Goal: Find specific page/section: Find specific page/section

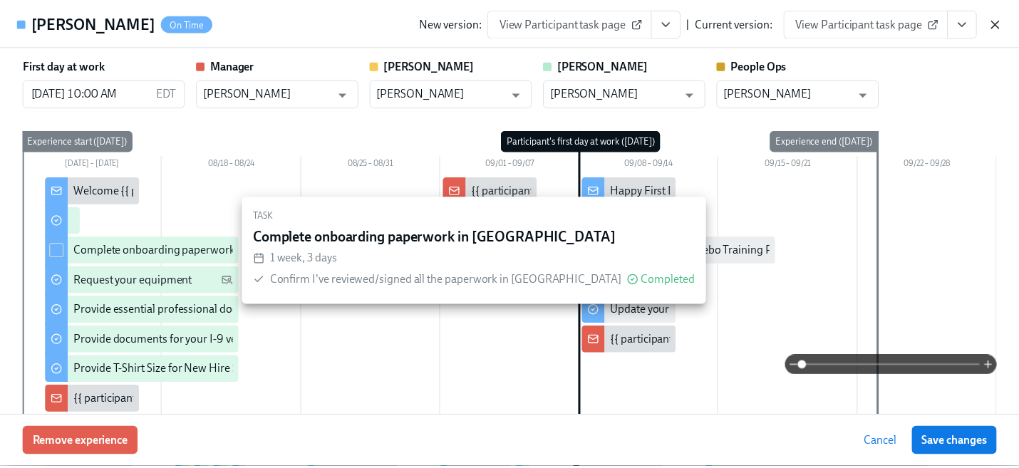
scroll to position [908, 0]
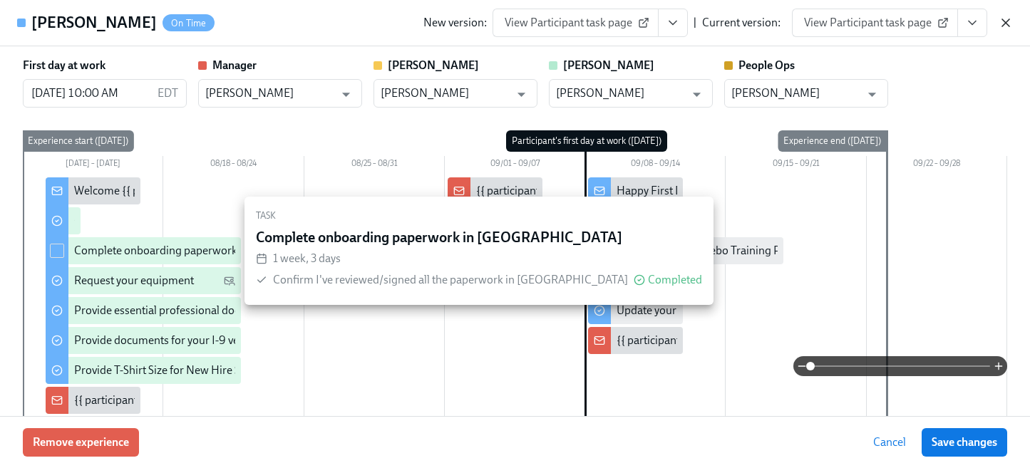
click at [1006, 21] on icon "button" at bounding box center [1005, 22] width 7 height 7
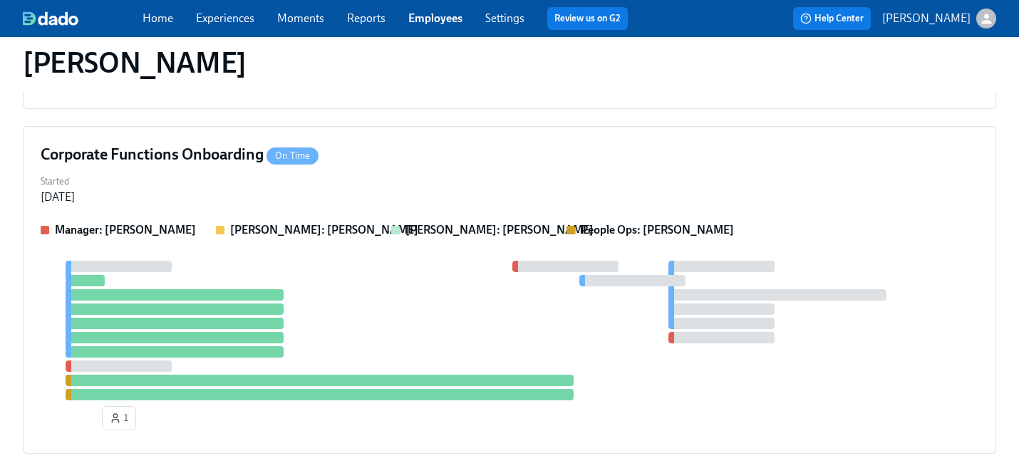
click at [426, 12] on link "Employees" at bounding box center [435, 18] width 54 height 14
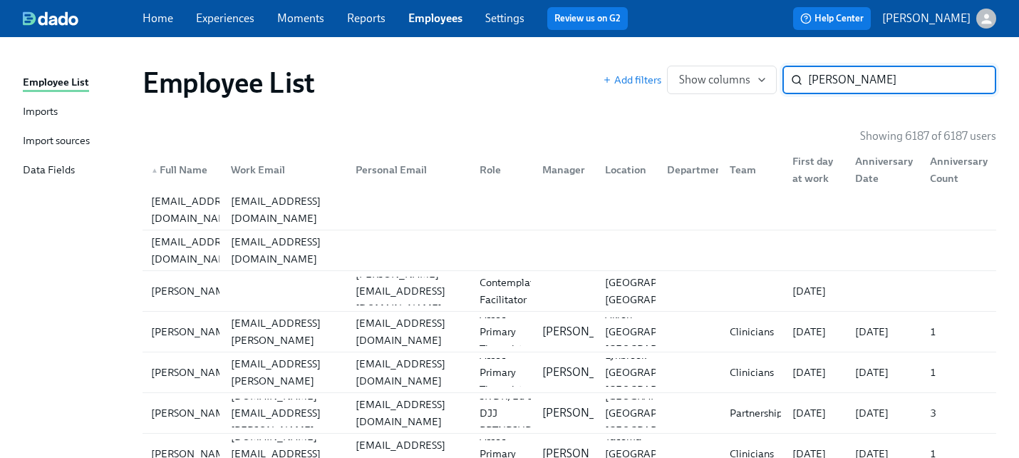
type input "[PERSON_NAME]"
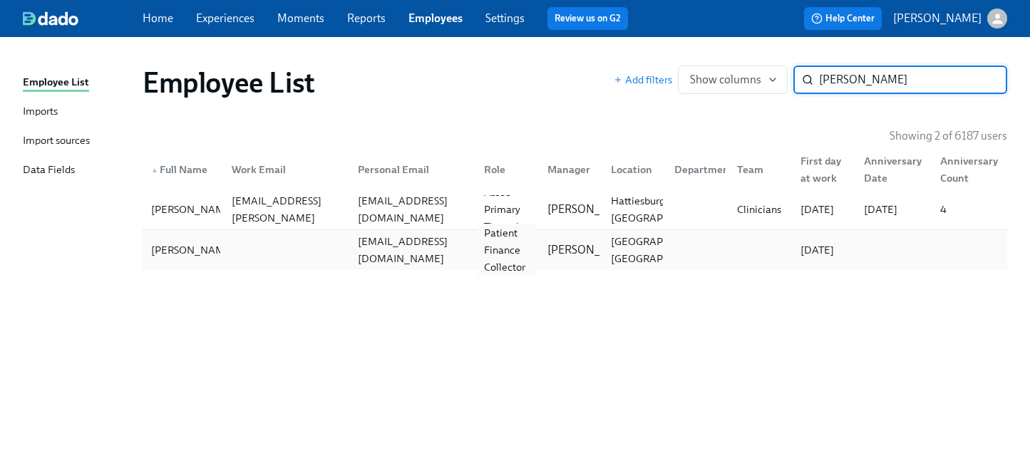
click at [480, 254] on div "Patient Finance Collector" at bounding box center [507, 250] width 58 height 51
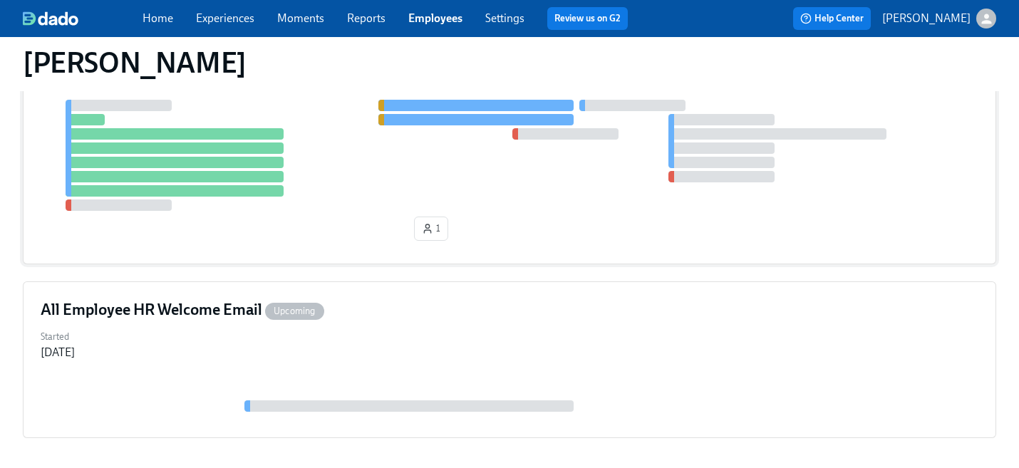
scroll to position [212, 0]
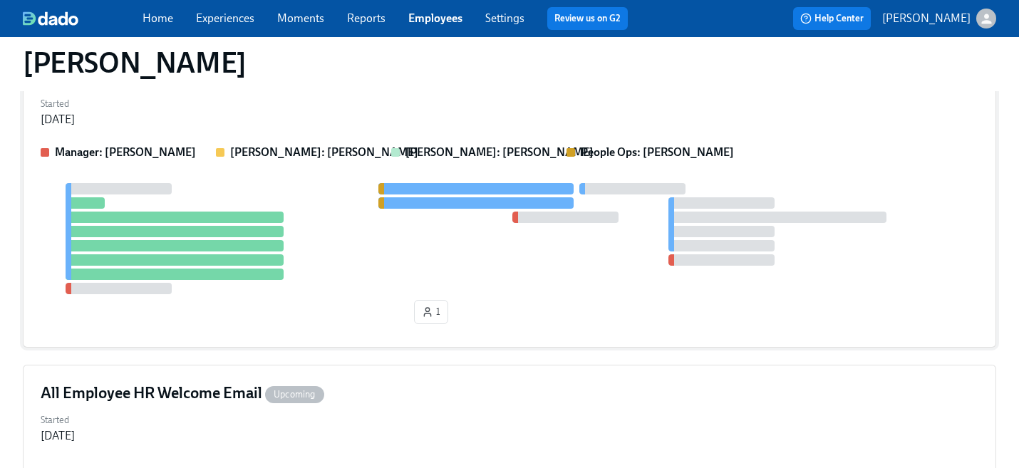
click at [476, 265] on div at bounding box center [510, 238] width 938 height 111
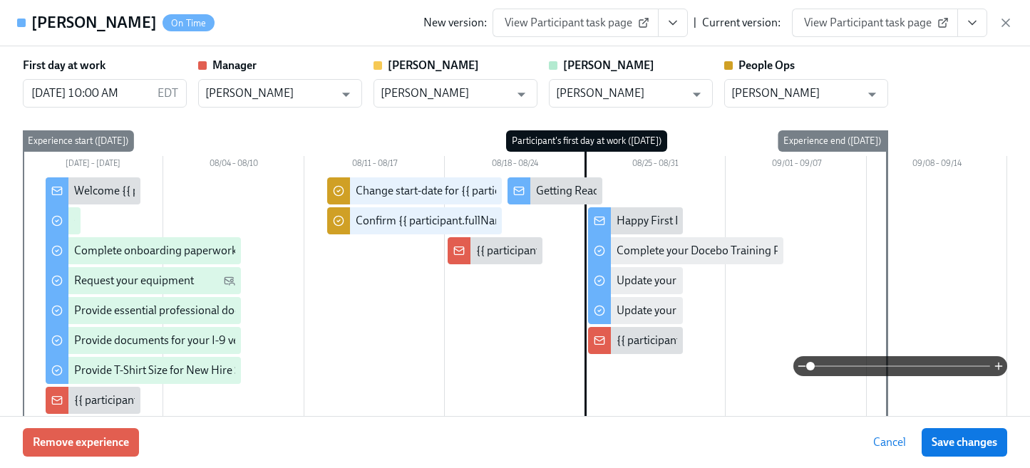
click at [975, 18] on icon "View task page" at bounding box center [972, 23] width 14 height 14
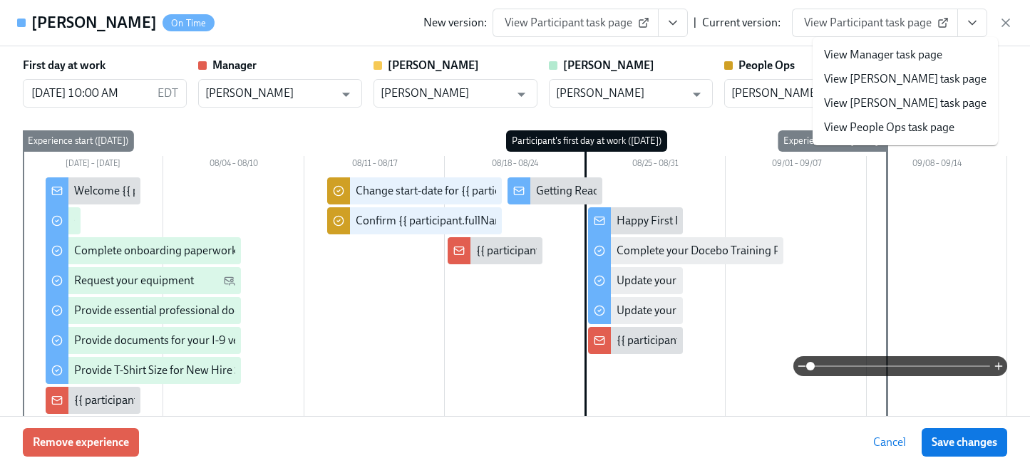
click at [917, 130] on link "View People Ops task page" at bounding box center [889, 128] width 130 height 16
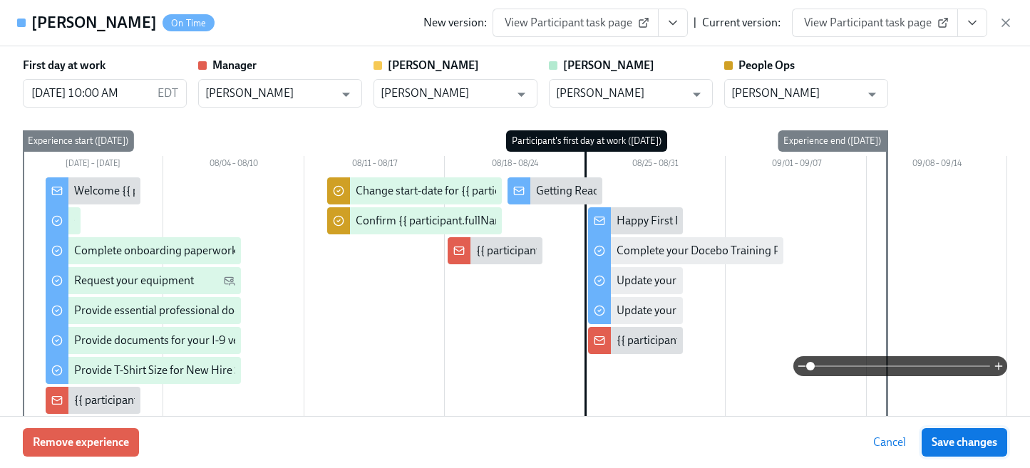
click at [952, 445] on span "Save changes" at bounding box center [965, 443] width 66 height 14
click at [1003, 17] on icon "button" at bounding box center [1006, 23] width 14 height 14
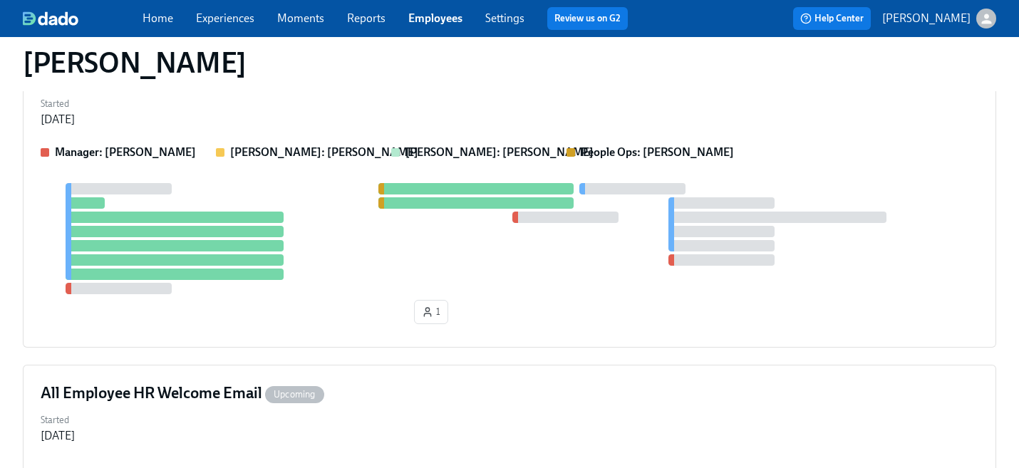
click at [433, 18] on link "Employees" at bounding box center [435, 18] width 54 height 14
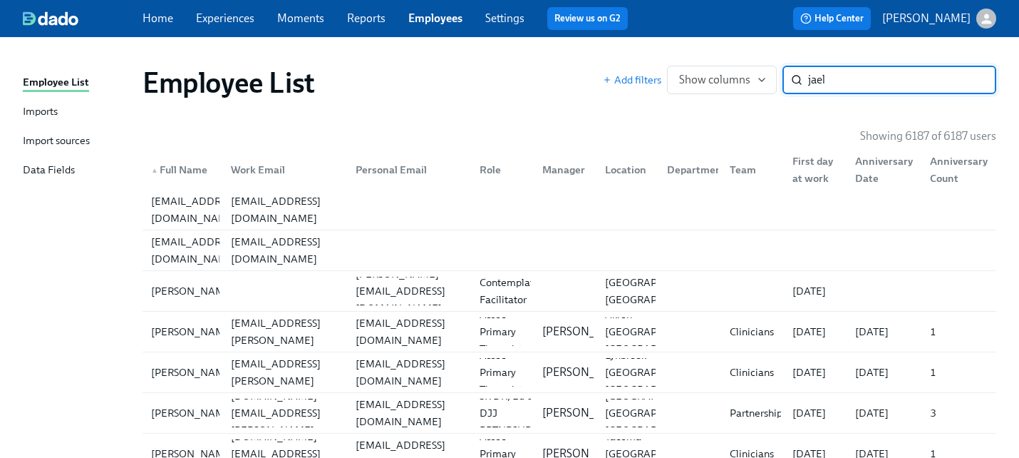
type input "jael"
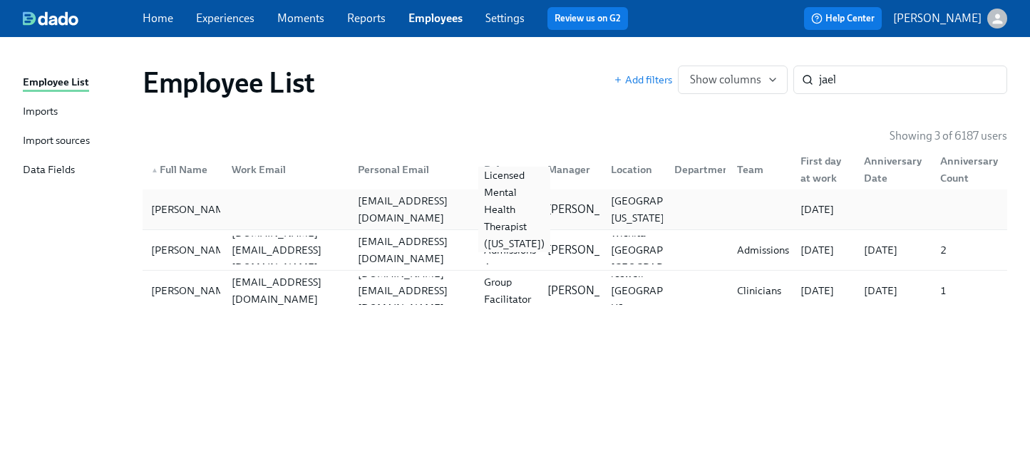
click at [520, 215] on div "Licensed Mental Health Therapist ([US_STATE])" at bounding box center [514, 210] width 72 height 86
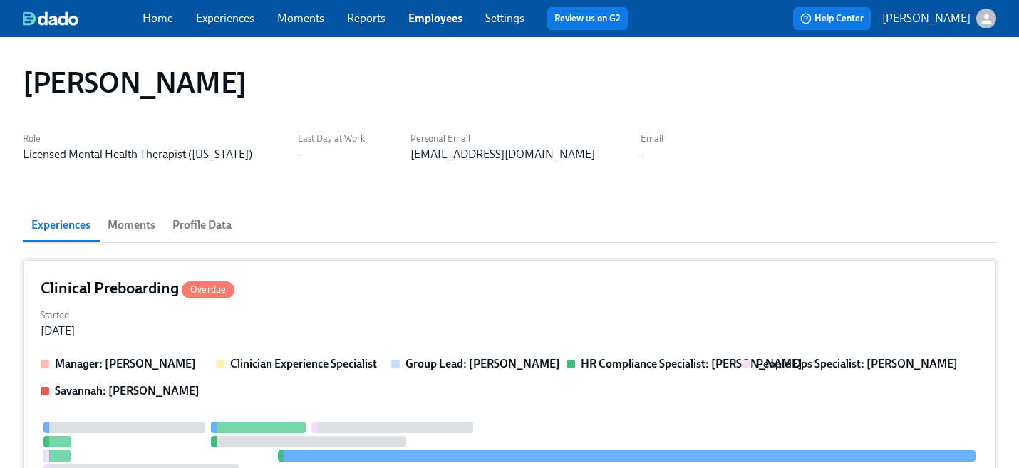
click at [383, 291] on div "Clinical Preboarding Overdue" at bounding box center [510, 288] width 938 height 21
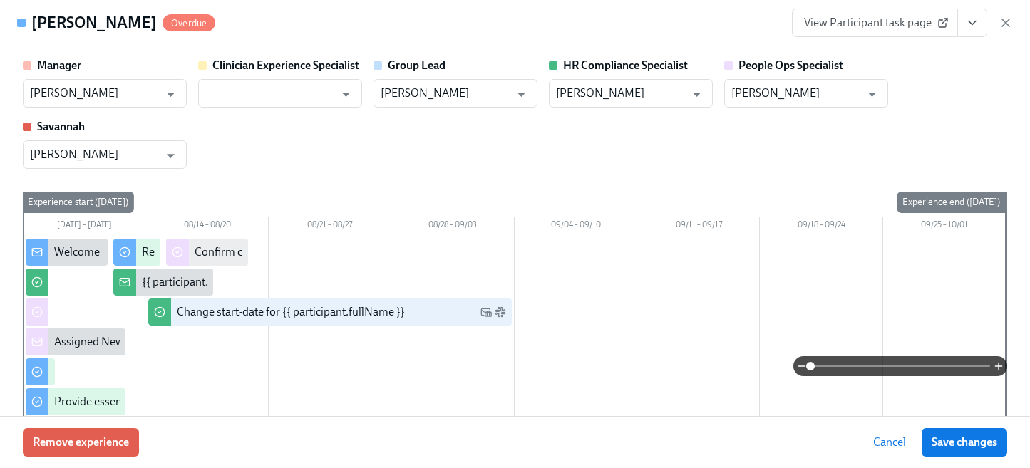
click at [983, 19] on button "View task page" at bounding box center [972, 23] width 30 height 29
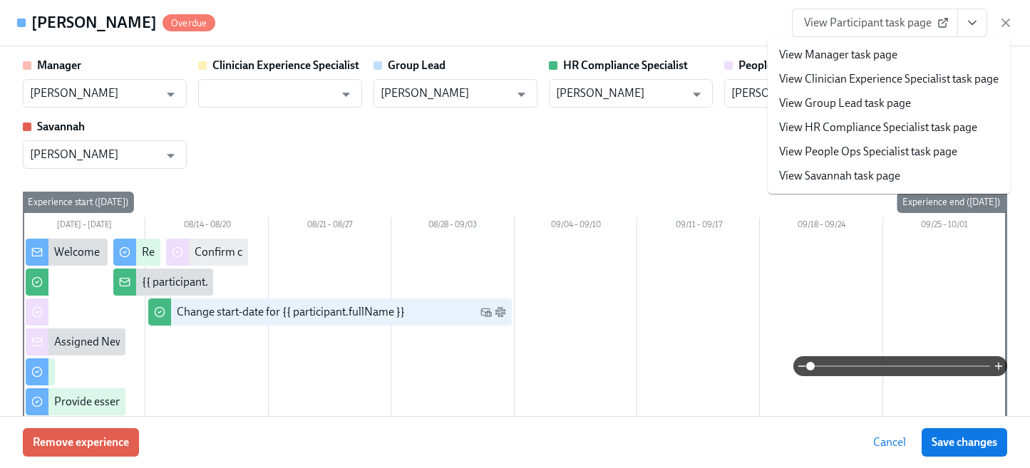
click at [907, 154] on link "View People Ops Specialist task page" at bounding box center [868, 152] width 178 height 16
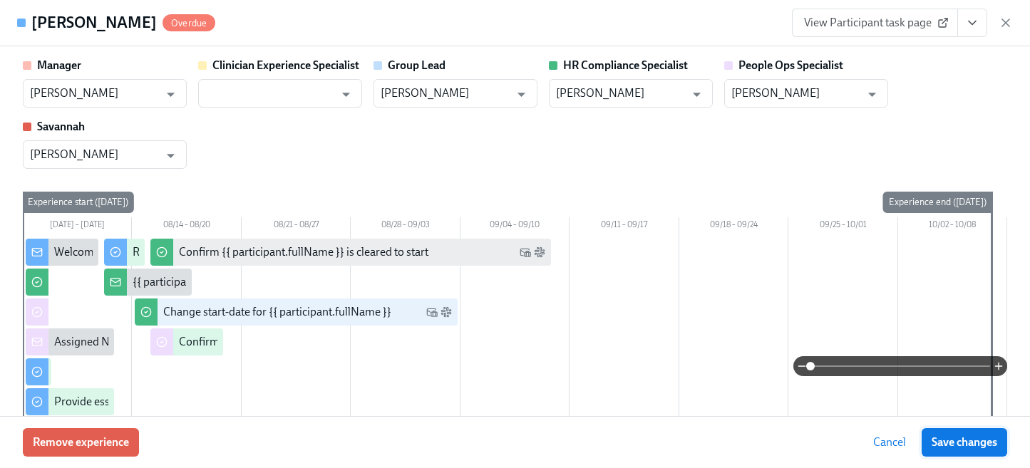
click at [957, 446] on span "Save changes" at bounding box center [965, 443] width 66 height 14
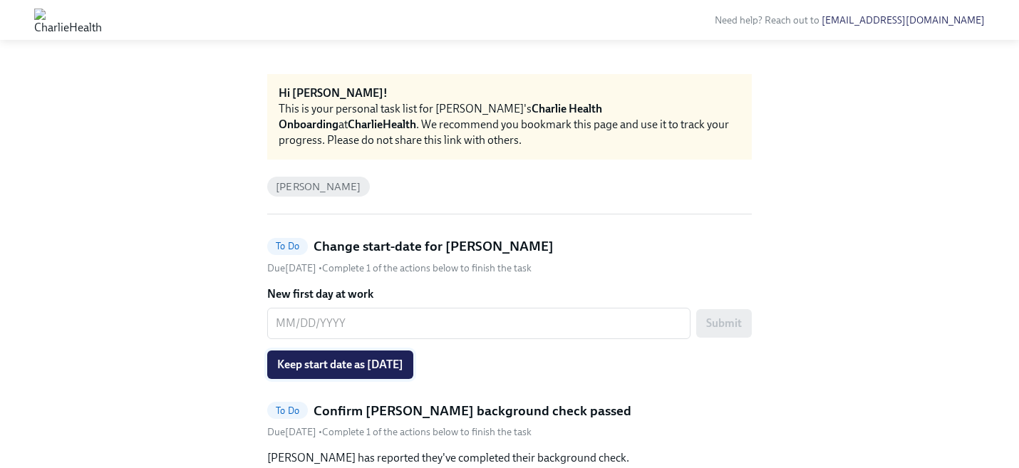
click at [403, 365] on span "Keep start date as 08/25/2025" at bounding box center [340, 365] width 126 height 14
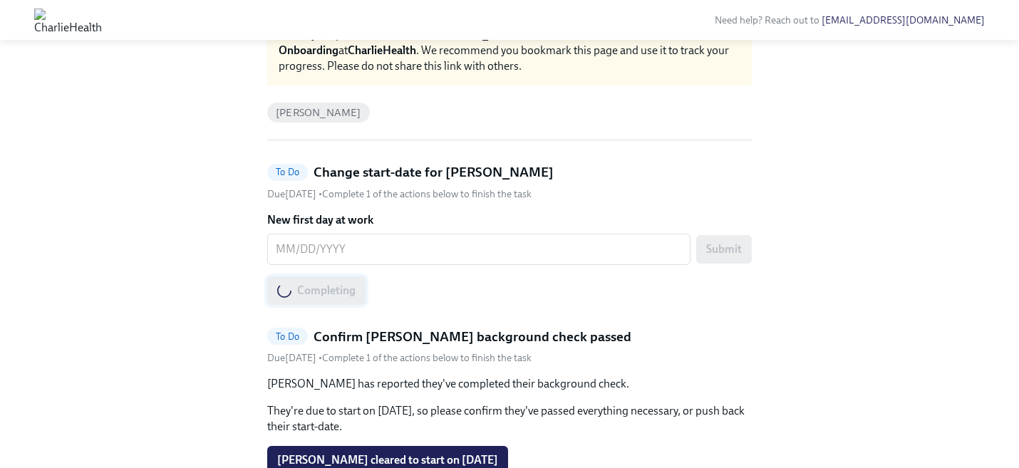
scroll to position [149, 0]
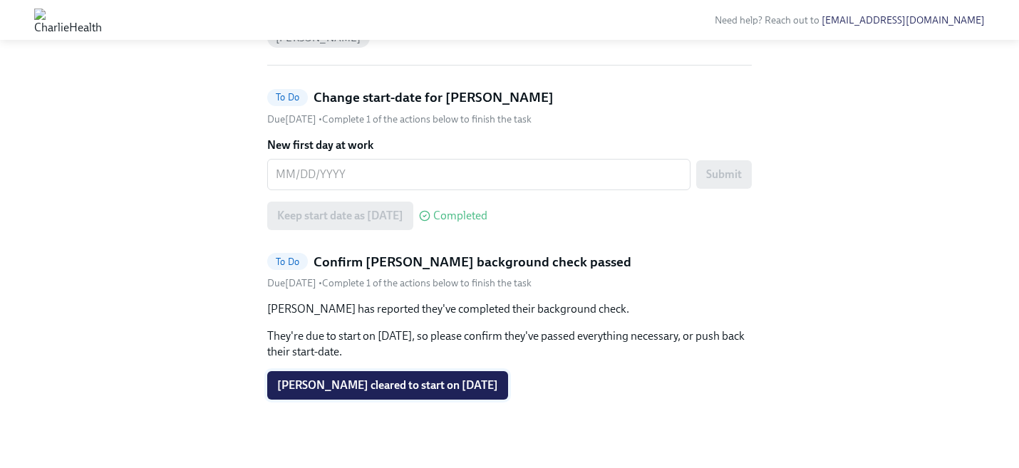
click at [401, 383] on span "Bonita Vazquez cleared to start on 08/25/2025" at bounding box center [387, 386] width 221 height 14
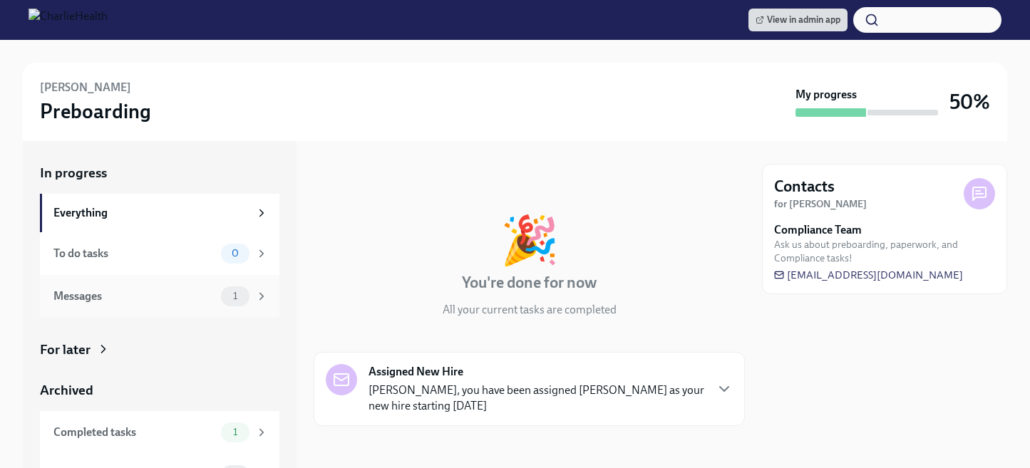
click at [136, 292] on div "Messages" at bounding box center [134, 297] width 162 height 16
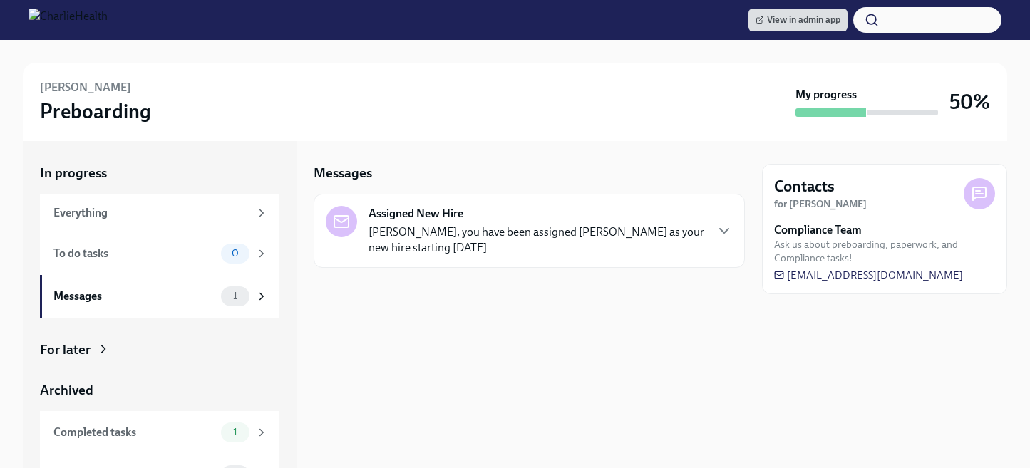
click at [464, 229] on p "Caitlin Fain, you have been assigned Jaelle Gilot as your new hire starting 08-…" at bounding box center [537, 240] width 336 height 31
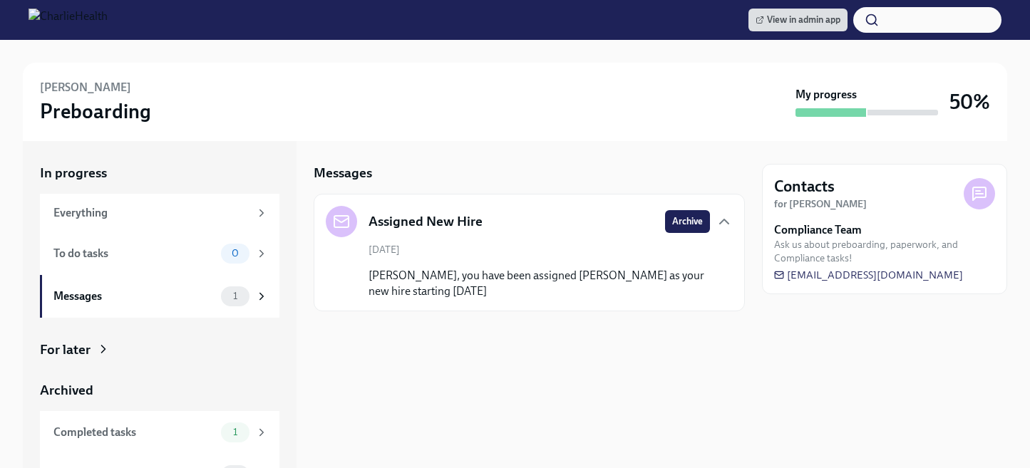
click at [122, 354] on div "For later" at bounding box center [160, 350] width 240 height 19
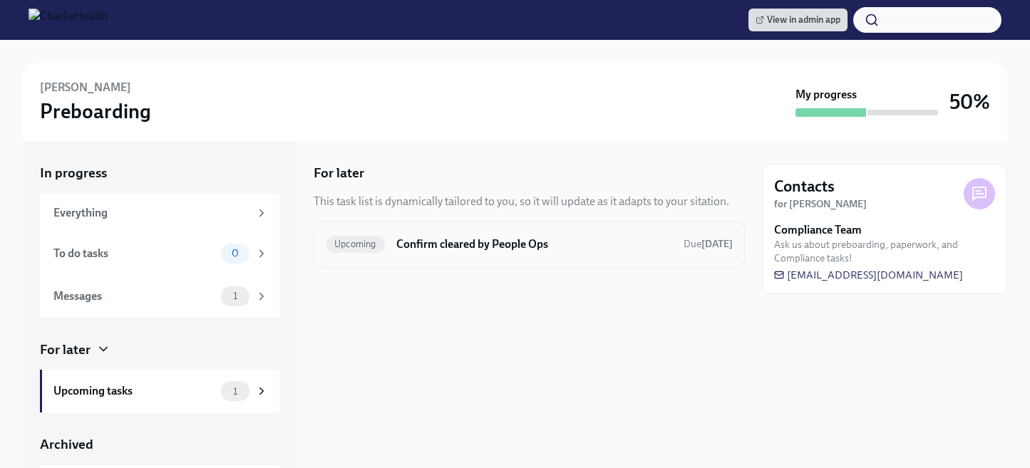
click at [484, 246] on h6 "Confirm cleared by People Ops" at bounding box center [534, 245] width 276 height 16
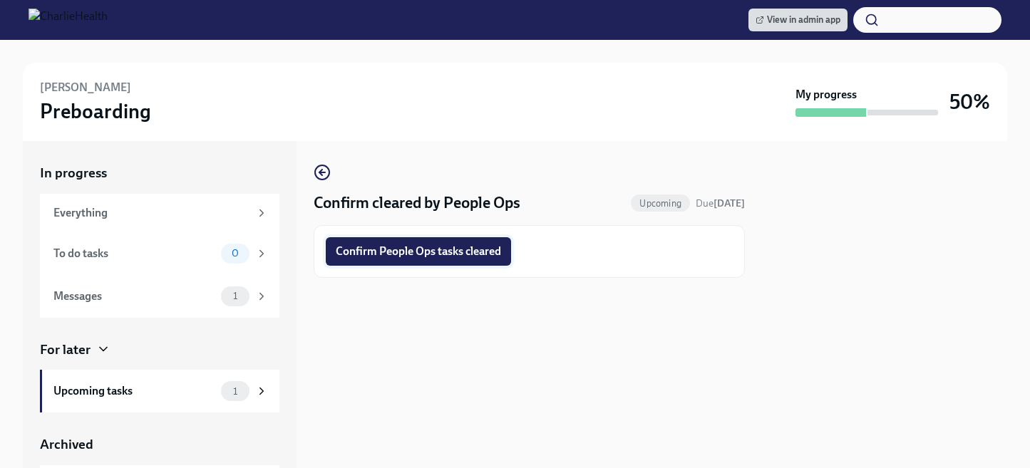
click at [485, 240] on button "Confirm People Ops tasks cleared" at bounding box center [418, 251] width 185 height 29
